Goal: Task Accomplishment & Management: Use online tool/utility

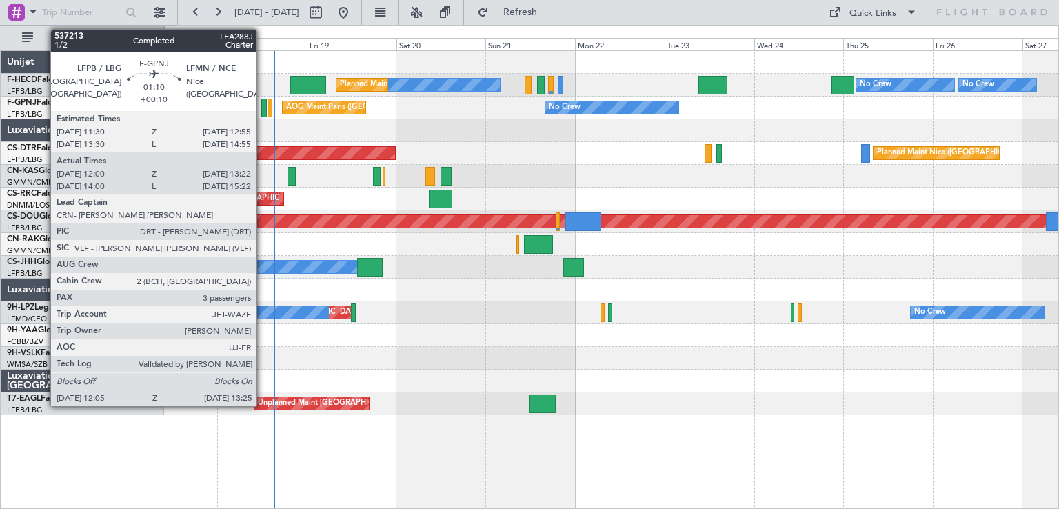
click at [263, 108] on div at bounding box center [264, 108] width 6 height 19
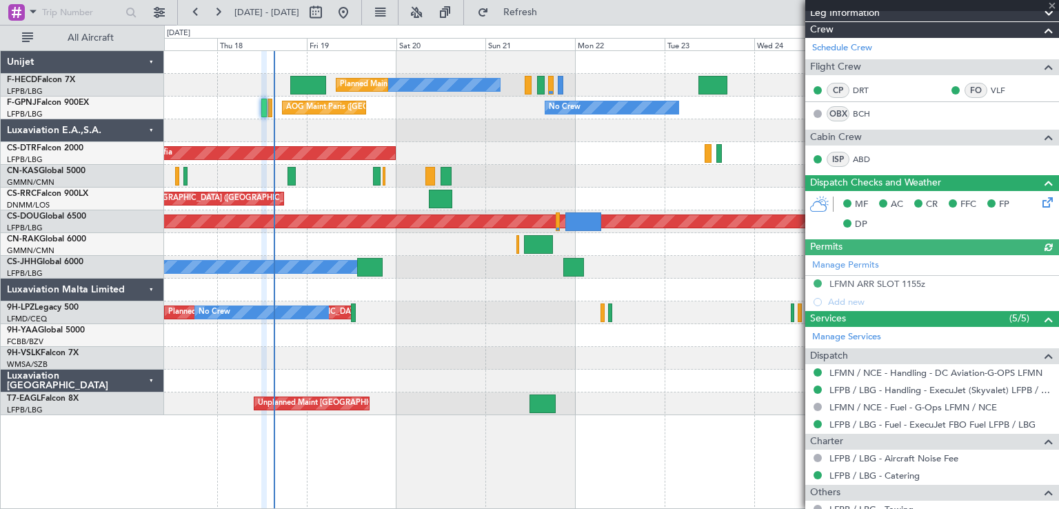
scroll to position [232, 0]
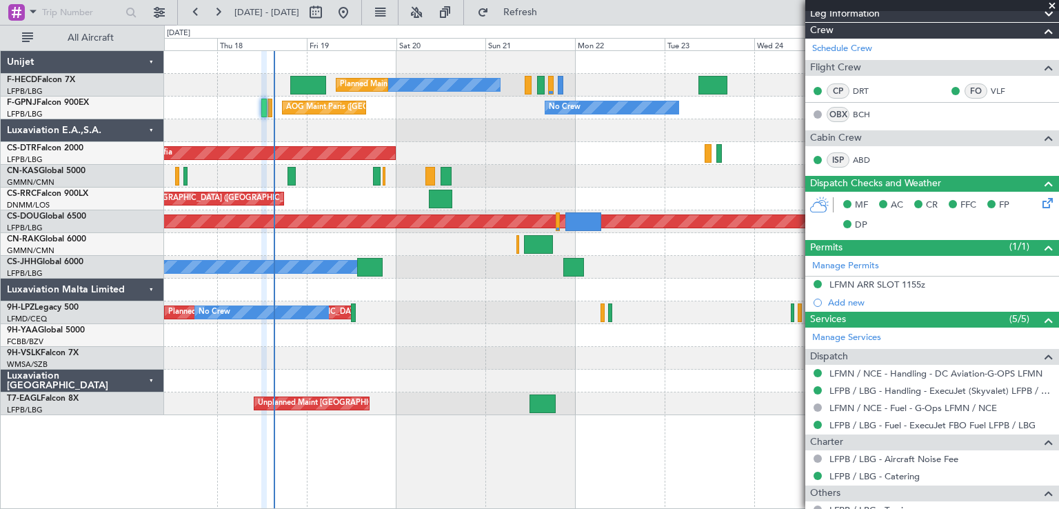
click at [1052, 3] on span at bounding box center [1052, 6] width 14 height 12
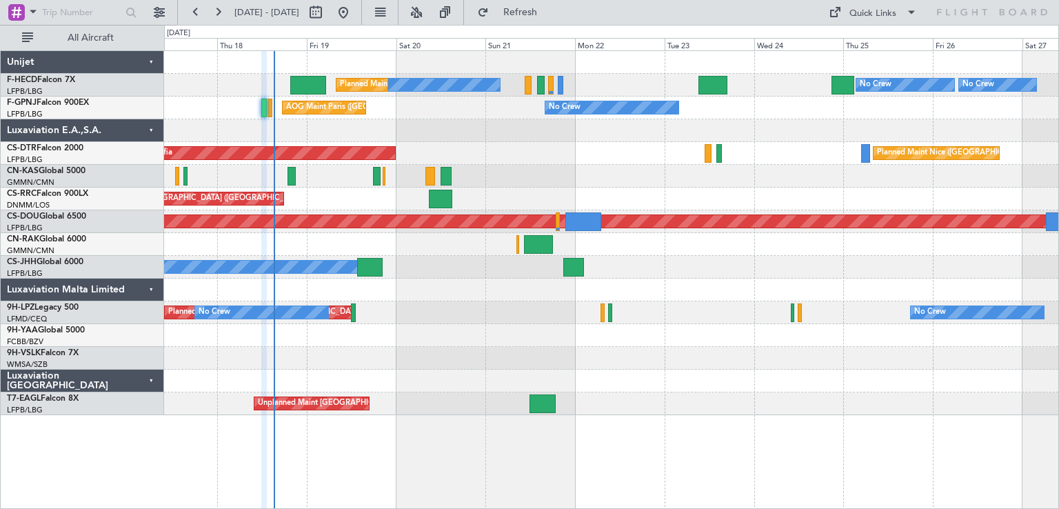
type input "0"
click at [198, 13] on button at bounding box center [196, 12] width 22 height 22
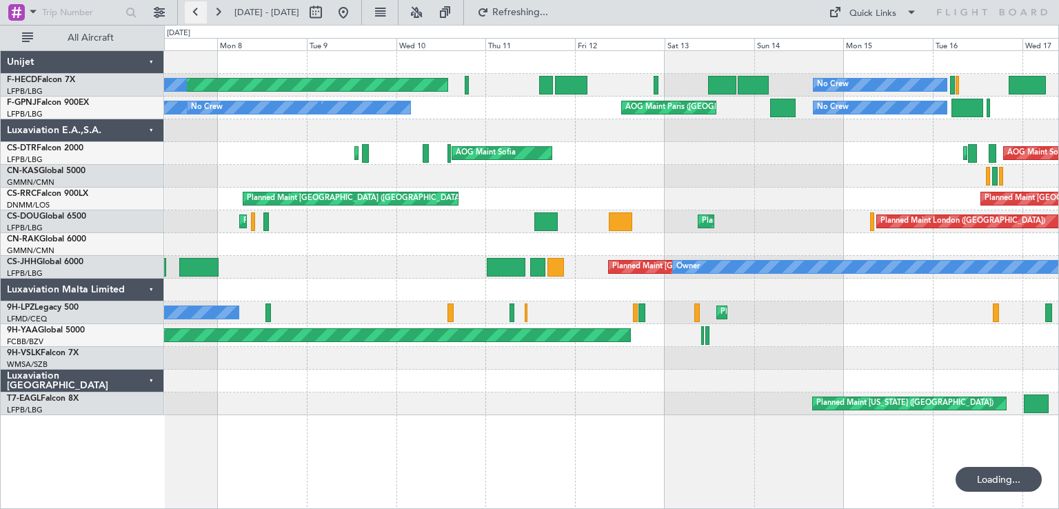
click at [198, 13] on button at bounding box center [196, 12] width 22 height 22
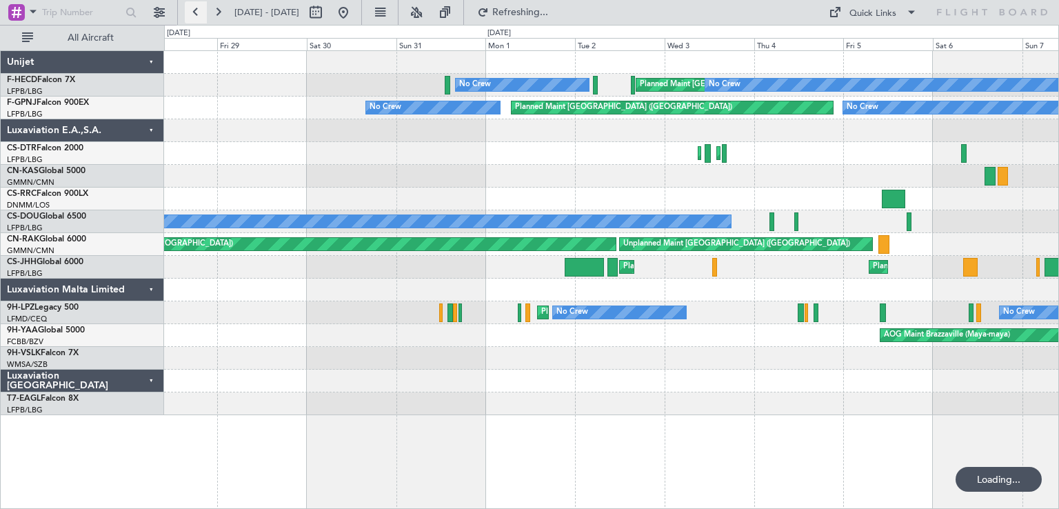
click at [198, 13] on button at bounding box center [196, 12] width 22 height 22
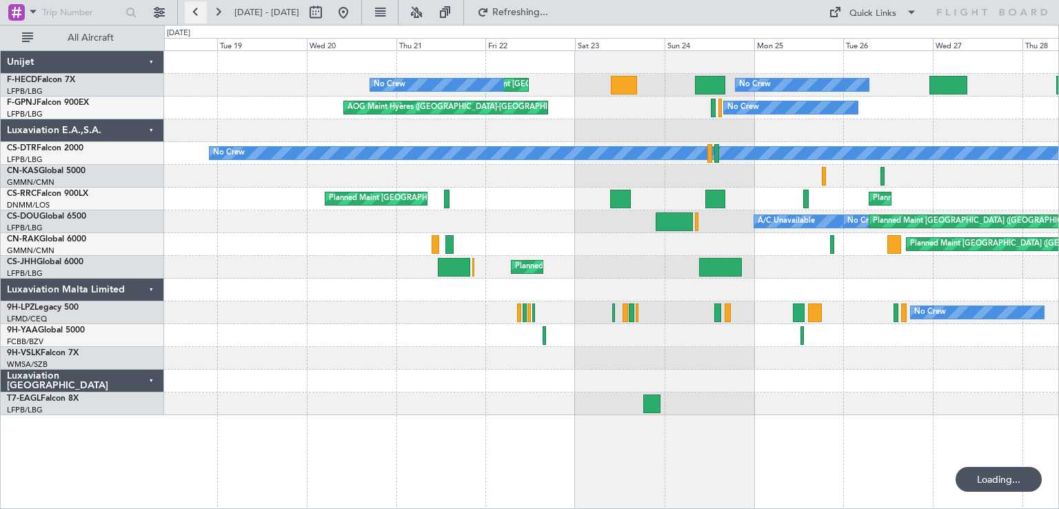
click at [198, 13] on button at bounding box center [196, 12] width 22 height 22
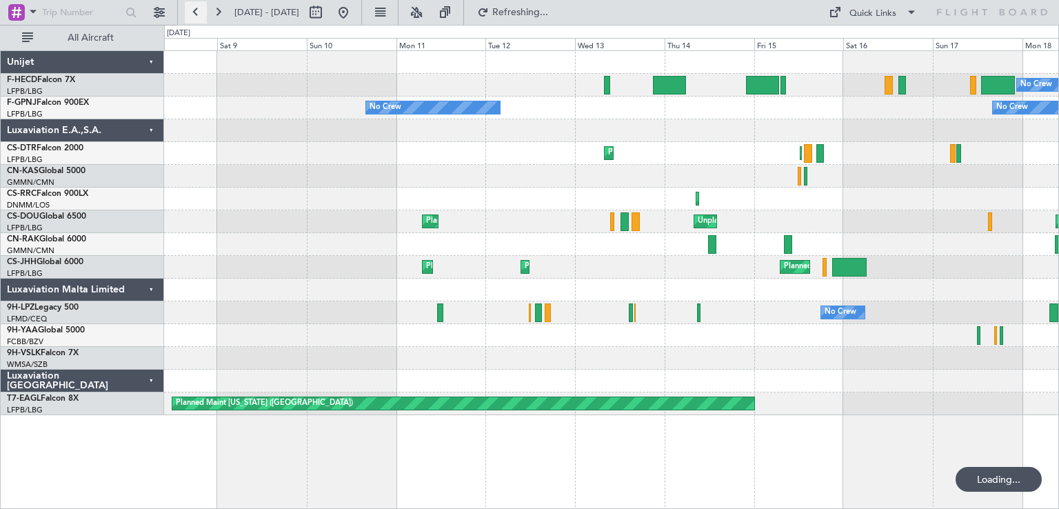
click at [198, 13] on button at bounding box center [196, 12] width 22 height 22
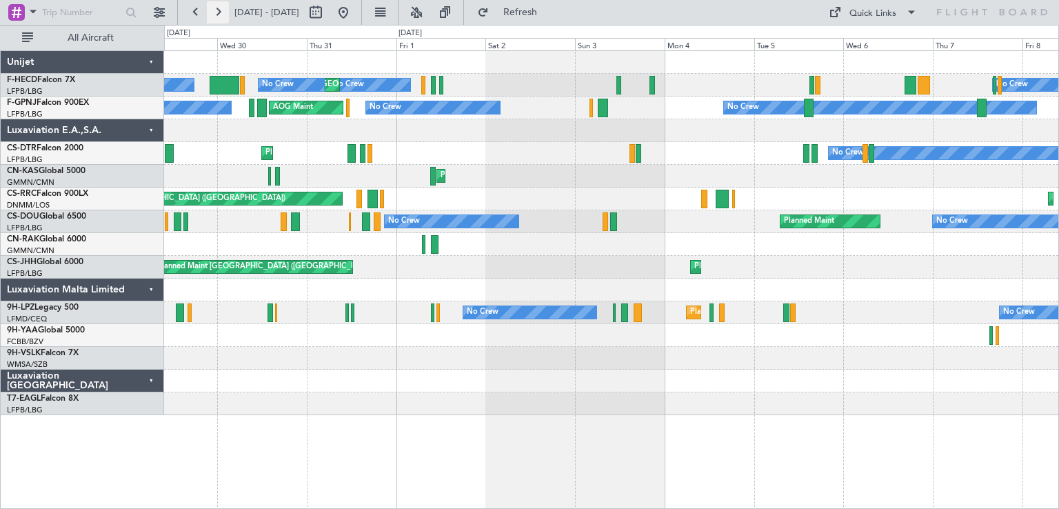
click at [220, 18] on button at bounding box center [218, 12] width 22 height 22
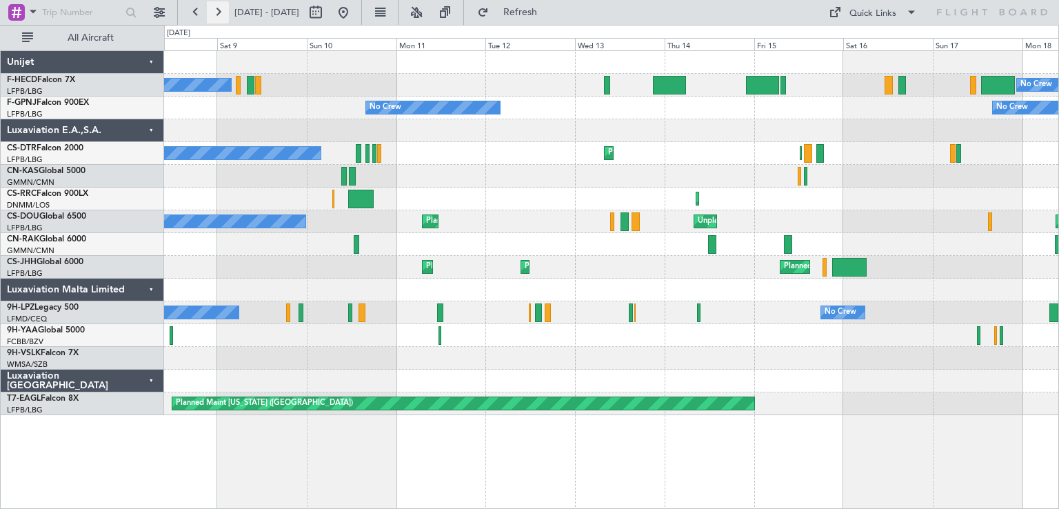
click at [220, 18] on button at bounding box center [218, 12] width 22 height 22
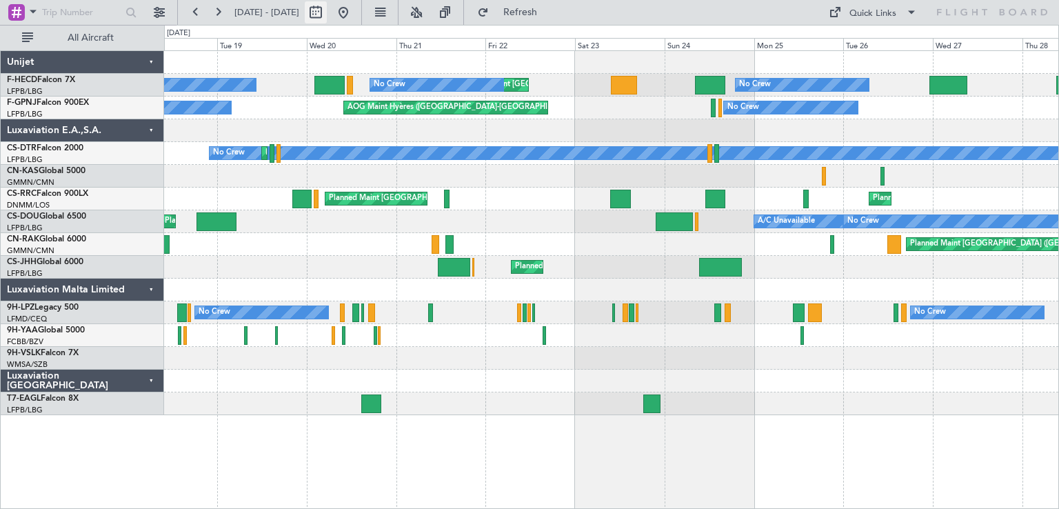
click at [327, 16] on button at bounding box center [316, 12] width 22 height 22
select select "8"
select select "2025"
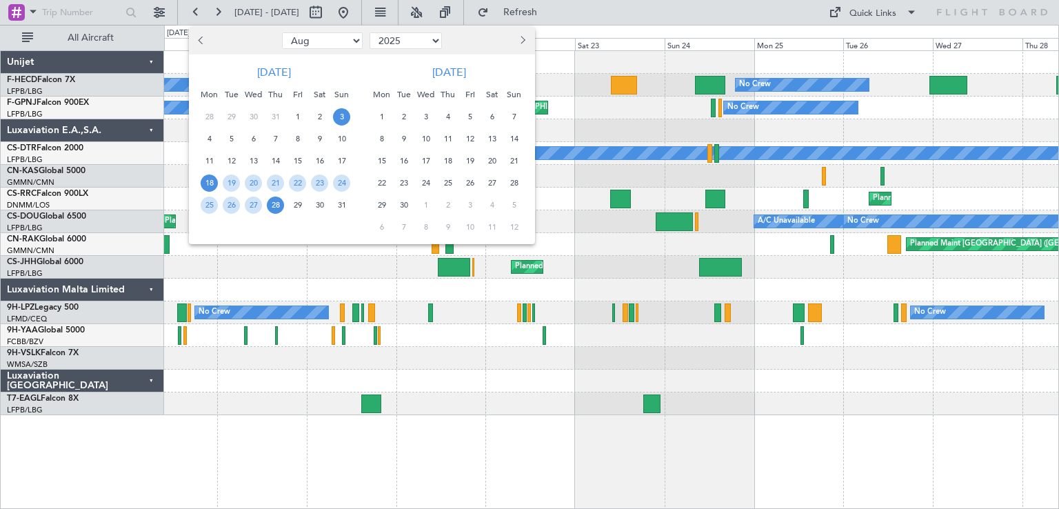
click at [345, 116] on span "3" at bounding box center [341, 116] width 17 height 17
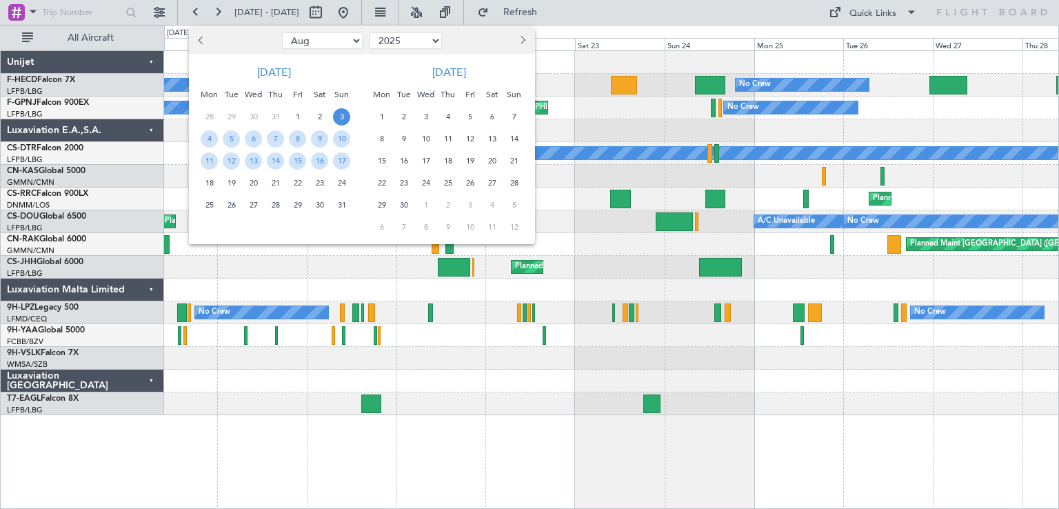
click at [345, 116] on span "3" at bounding box center [341, 116] width 17 height 17
